Goal: Understand process/instructions: Learn about a topic

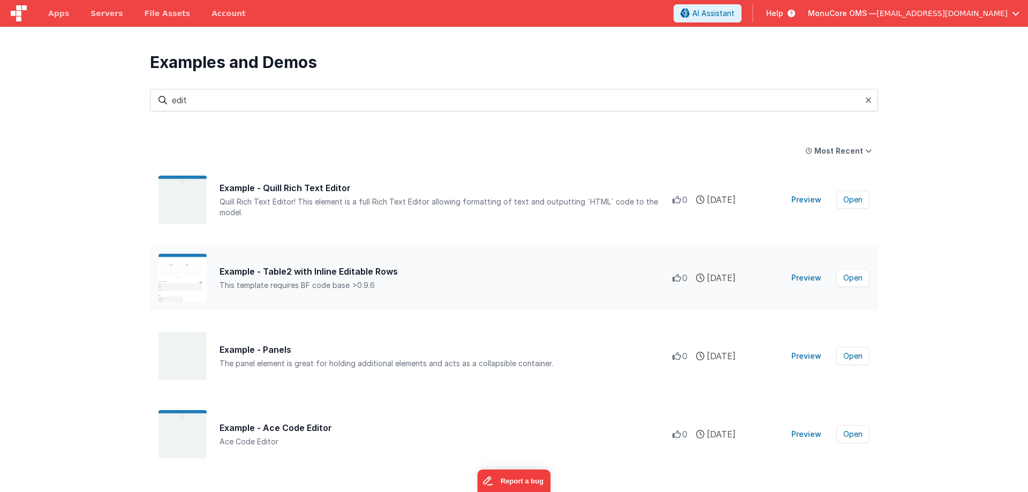
type input "edit"
click at [393, 277] on div "Example - Table2 with Inline Editable Rows" at bounding box center [446, 271] width 453 height 13
click at [391, 279] on div "Example - Table2 with Inline Editable Rows This template requires BF code base …" at bounding box center [446, 278] width 453 height 26
click at [813, 283] on button "Preview" at bounding box center [806, 277] width 43 height 17
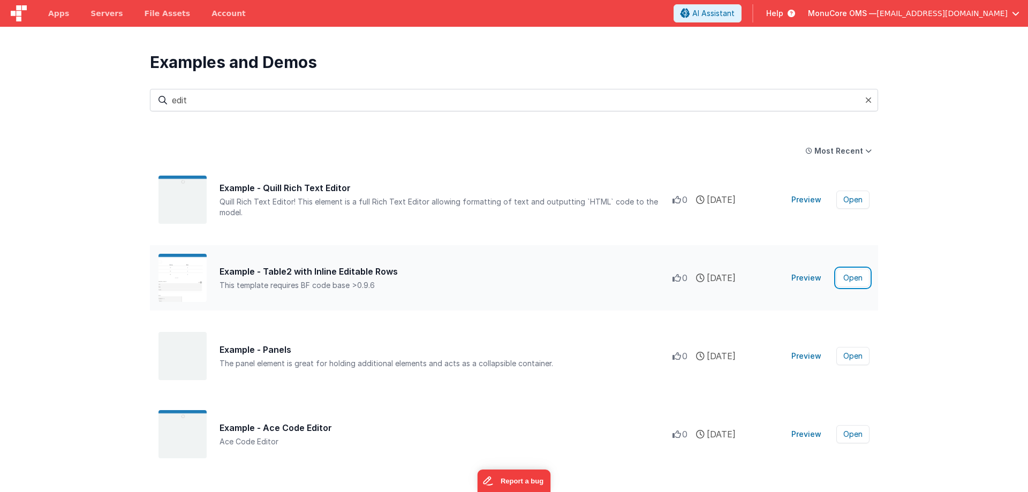
drag, startPoint x: 852, startPoint y: 278, endPoint x: 776, endPoint y: 300, distance: 79.7
click at [776, 300] on div "Example - Table2 with Inline Editable Rows This template requires BF code base …" at bounding box center [514, 277] width 728 height 65
click at [849, 276] on button "Open" at bounding box center [852, 278] width 33 height 18
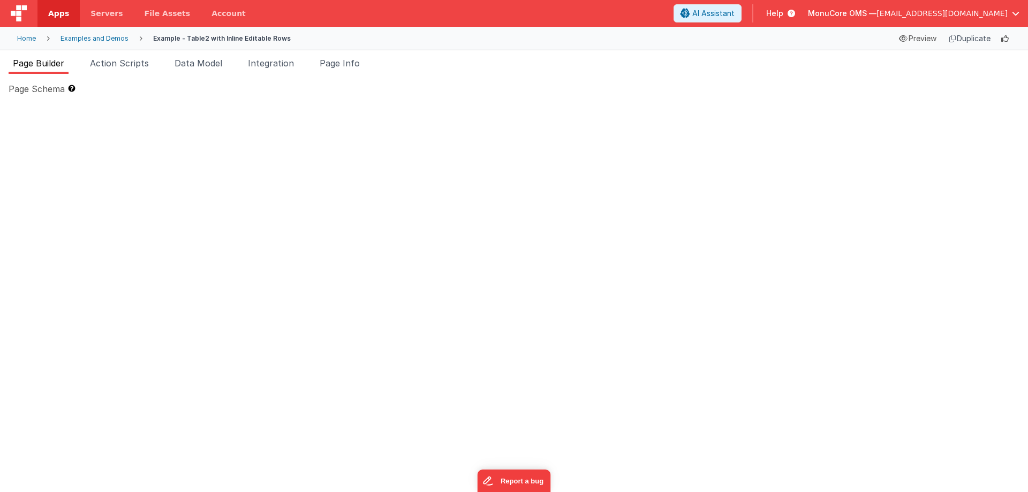
type textarea "This template requires BF code base >0.9.6"
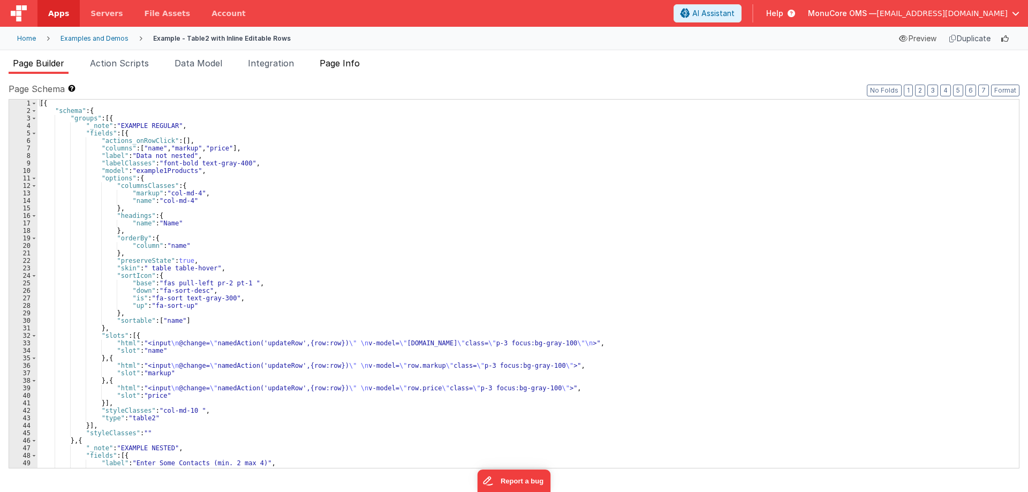
click at [334, 67] on span "Page Info" at bounding box center [340, 63] width 40 height 11
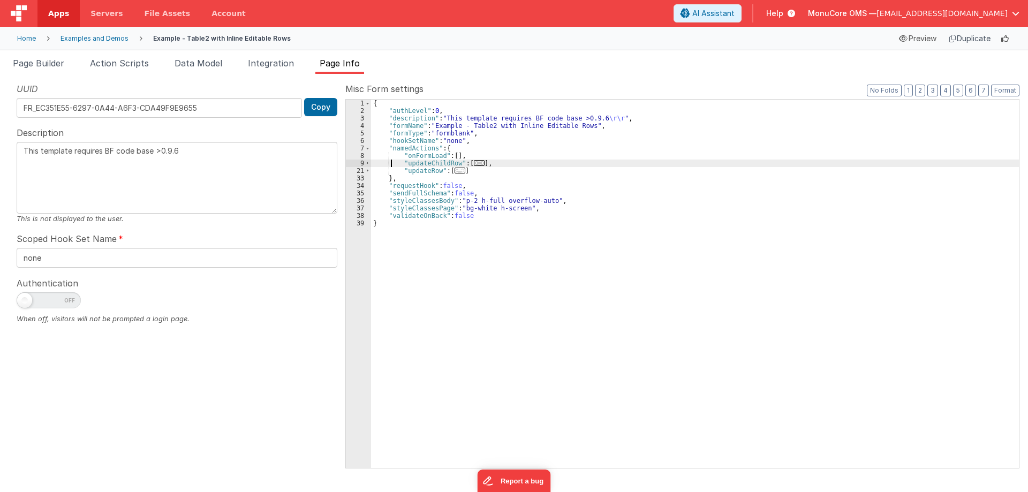
click at [392, 161] on div "{ "authLevel" : 0 , "description" : "This template requires BF code base >0.9.6…" at bounding box center [695, 291] width 648 height 383
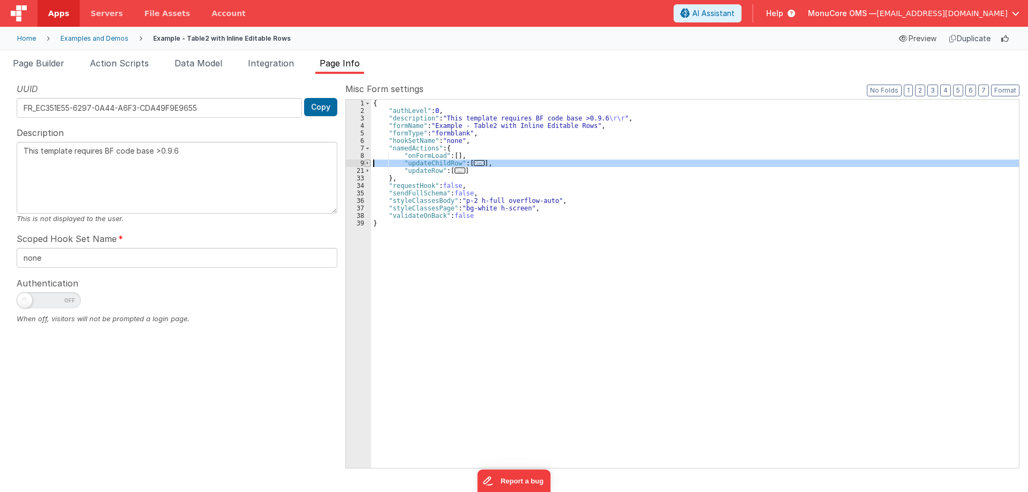
click at [365, 163] on div "9" at bounding box center [358, 163] width 25 height 7
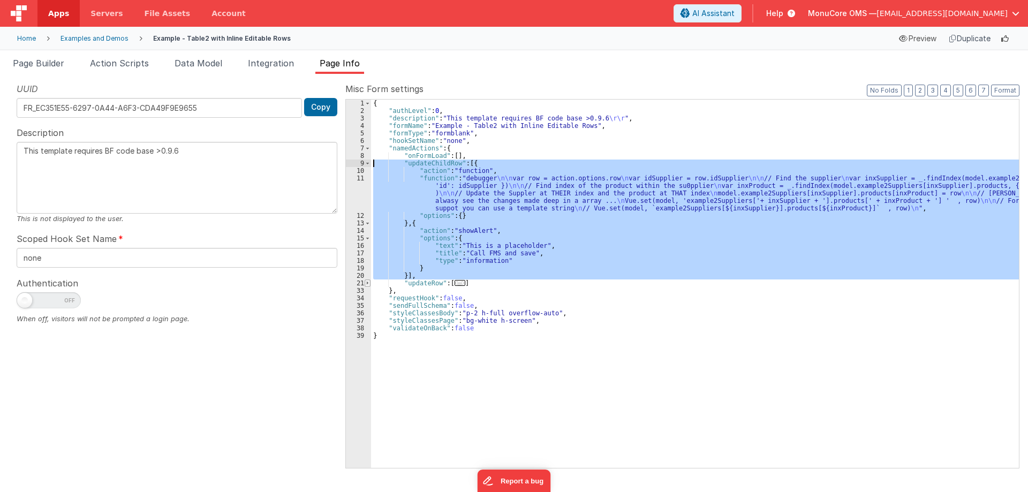
click at [368, 281] on span at bounding box center [368, 282] width 6 height 7
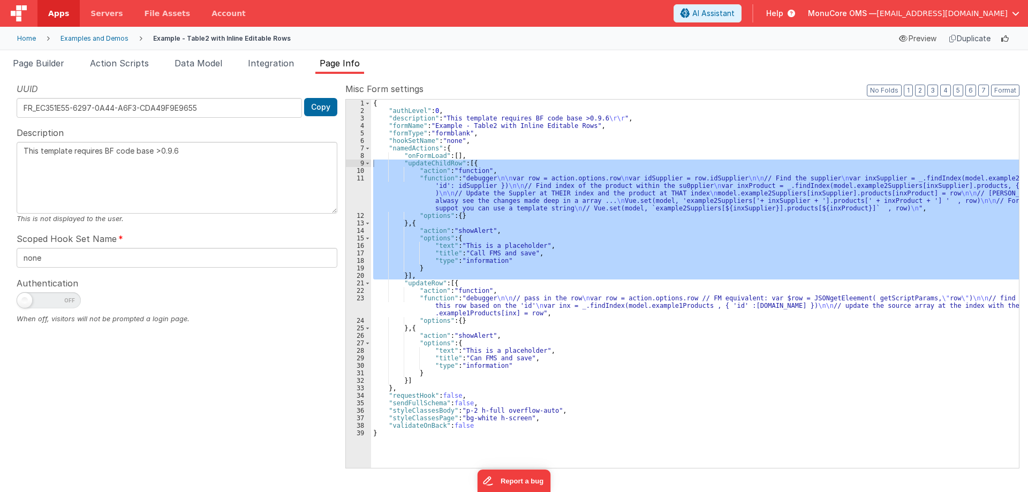
click at [365, 195] on div "11" at bounding box center [358, 193] width 25 height 37
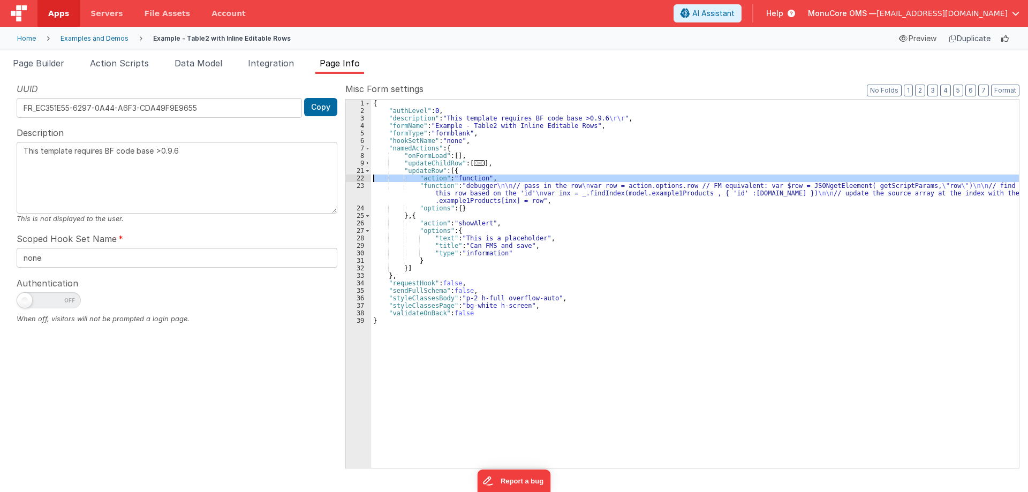
click at [364, 180] on div "22" at bounding box center [358, 178] width 25 height 7
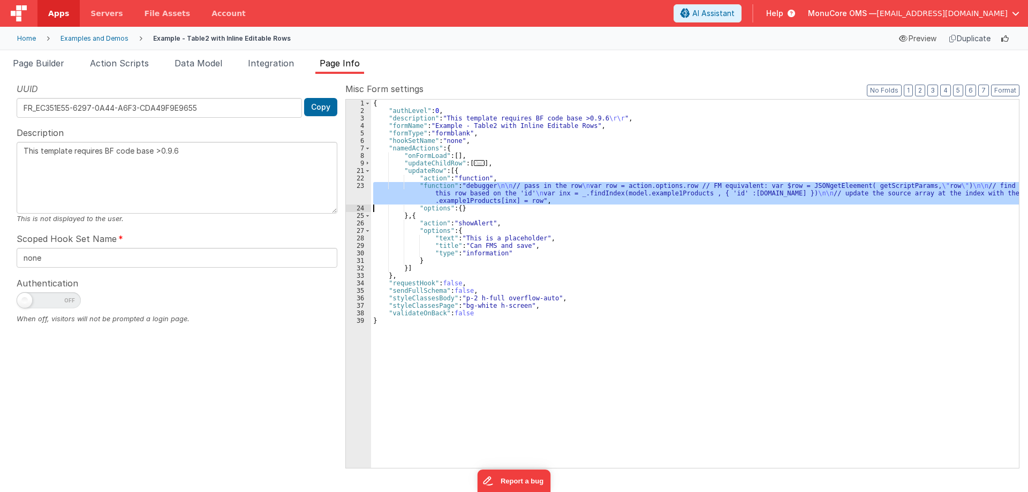
click at [360, 193] on div "23" at bounding box center [358, 193] width 25 height 22
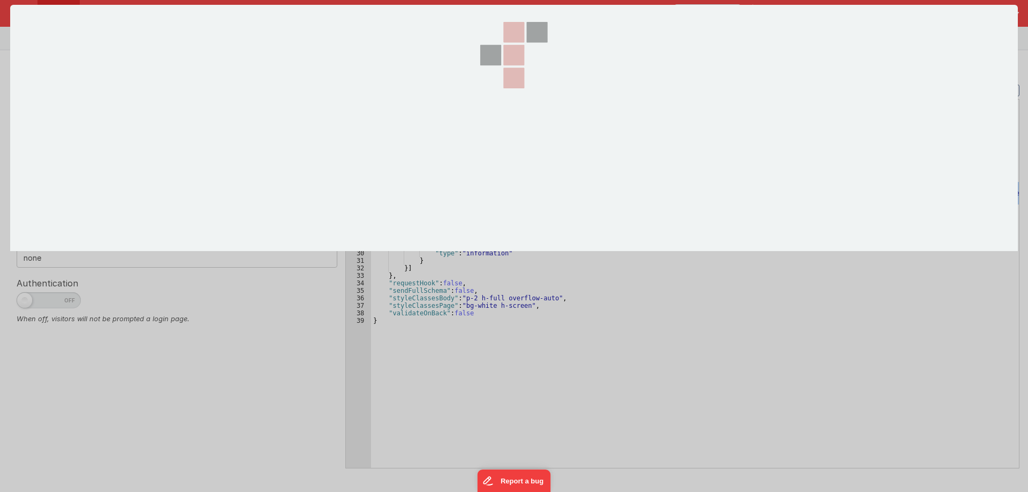
click at [360, 193] on section at bounding box center [514, 128] width 1008 height 246
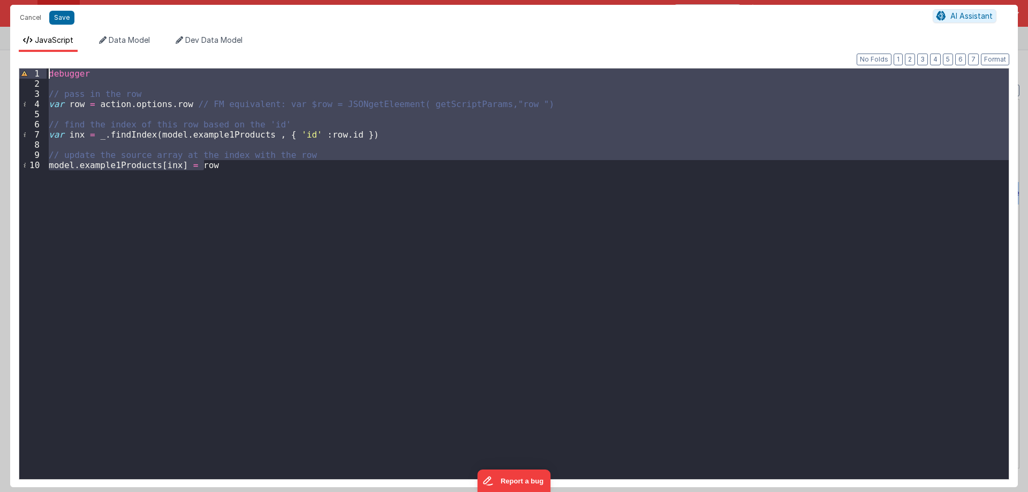
drag, startPoint x: 224, startPoint y: 170, endPoint x: 51, endPoint y: 79, distance: 196.2
click at [50, 78] on div "debugger // pass in the row var row = action . options . row // FM equivalent: …" at bounding box center [528, 284] width 962 height 431
click at [211, 193] on div "debugger // pass in the row var row = action . options . row // FM equivalent: …" at bounding box center [528, 274] width 962 height 411
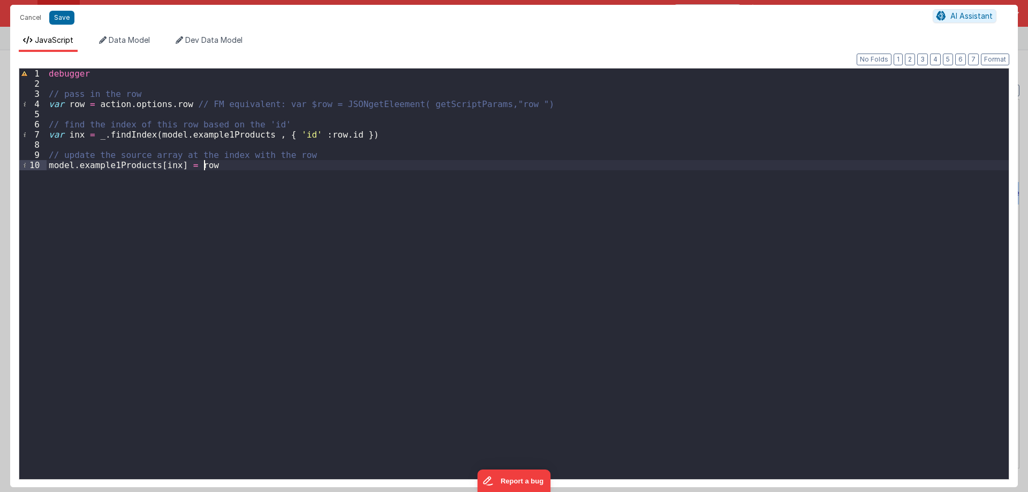
click at [207, 192] on div "debugger // pass in the row var row = action . options . row // FM equivalent: …" at bounding box center [528, 284] width 962 height 431
click at [310, 187] on div "debugger // pass in the row var row = action . options . row // FM equivalent: …" at bounding box center [528, 284] width 962 height 431
click at [275, 176] on div "debugger // pass in the row var row = action . options . row // FM equivalent: …" at bounding box center [528, 284] width 962 height 431
drag, startPoint x: 262, startPoint y: 218, endPoint x: 239, endPoint y: 192, distance: 34.6
click at [262, 218] on div "debugger // pass in the row var row = action . options . row // FM equivalent: …" at bounding box center [528, 284] width 962 height 431
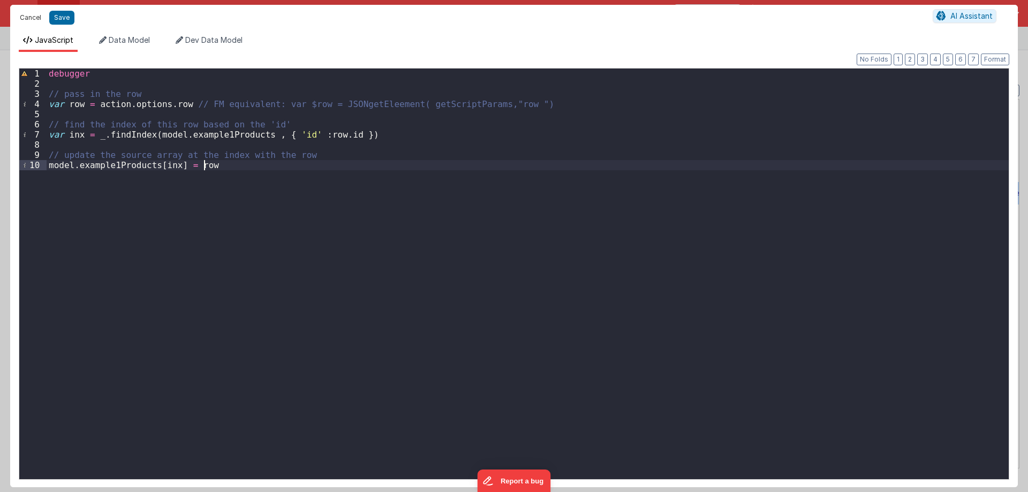
click at [34, 18] on button "Cancel" at bounding box center [30, 17] width 32 height 15
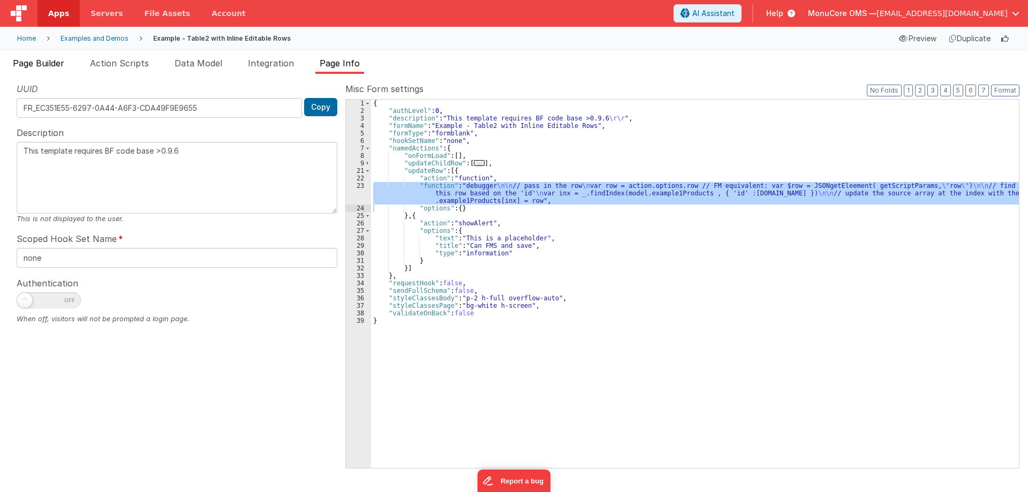
click at [59, 61] on span "Page Builder" at bounding box center [38, 63] width 51 height 11
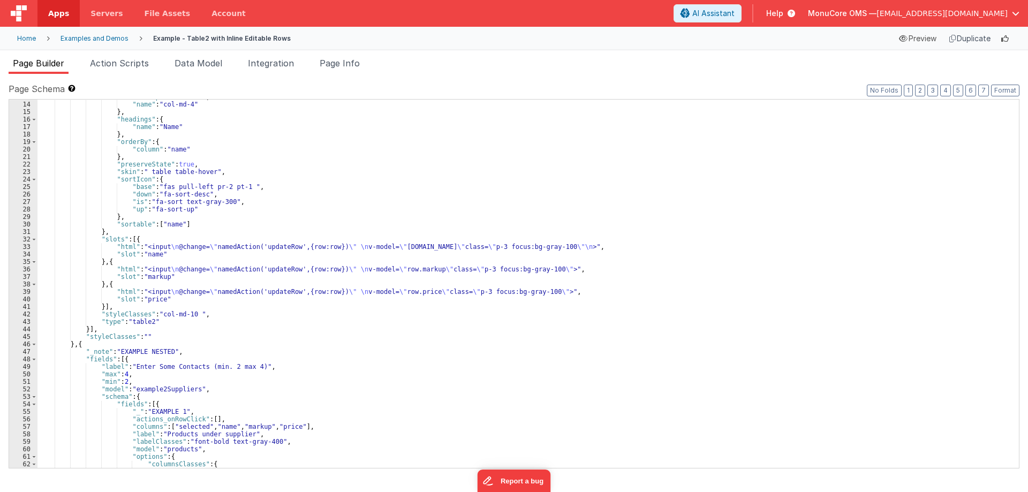
scroll to position [32, 0]
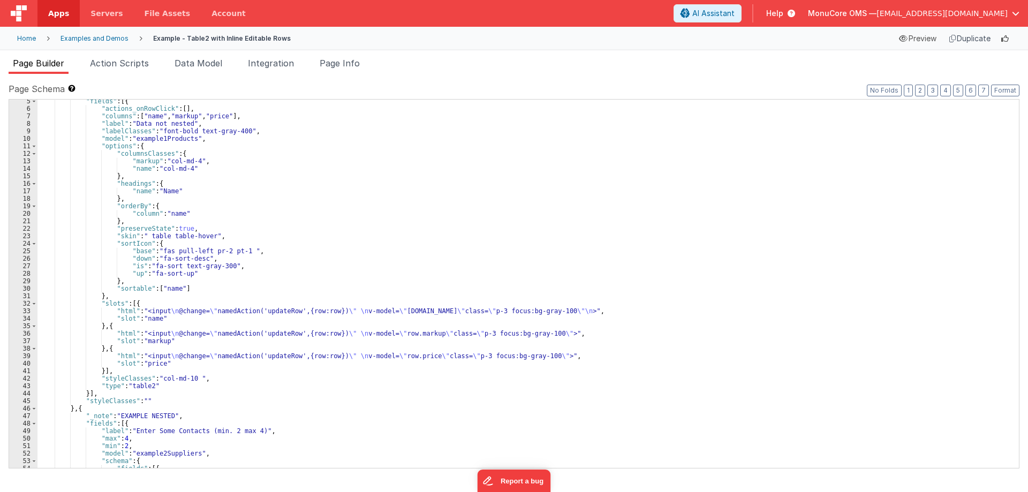
click at [560, 312] on div ""fields" : [{ "actions_onRowClick" : [ ] , "columns" : [ "name" , "markup" , "p…" at bounding box center [523, 288] width 973 height 383
click at [573, 336] on div ""fields" : [{ "actions_onRowClick" : [ ] , "columns" : [ "name" , "markup" , "p…" at bounding box center [523, 288] width 973 height 383
click at [570, 310] on div ""fields" : [{ "actions_onRowClick" : [ ] , "columns" : [ "name" , "markup" , "p…" at bounding box center [523, 288] width 973 height 383
click at [572, 337] on div ""fields" : [{ "actions_onRowClick" : [ ] , "columns" : [ "name" , "markup" , "p…" at bounding box center [523, 288] width 973 height 383
click at [569, 311] on div ""fields" : [{ "actions_onRowClick" : [ ] , "columns" : [ "name" , "markup" , "p…" at bounding box center [523, 288] width 973 height 383
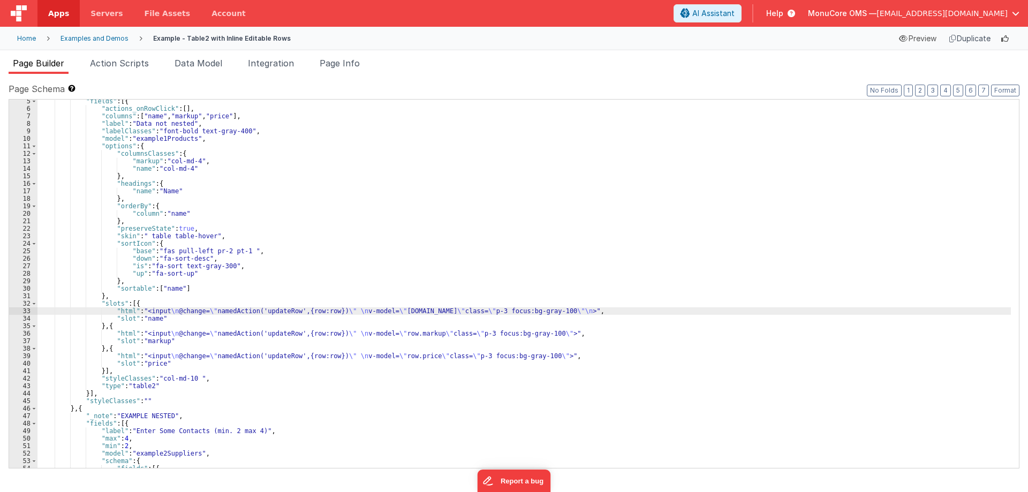
click at [572, 334] on div ""fields" : [{ "actions_onRowClick" : [ ] , "columns" : [ "name" , "markup" , "p…" at bounding box center [523, 288] width 973 height 383
click at [569, 313] on div ""fields" : [{ "actions_onRowClick" : [ ] , "columns" : [ "name" , "markup" , "p…" at bounding box center [523, 288] width 973 height 383
